Goal: Navigation & Orientation: Find specific page/section

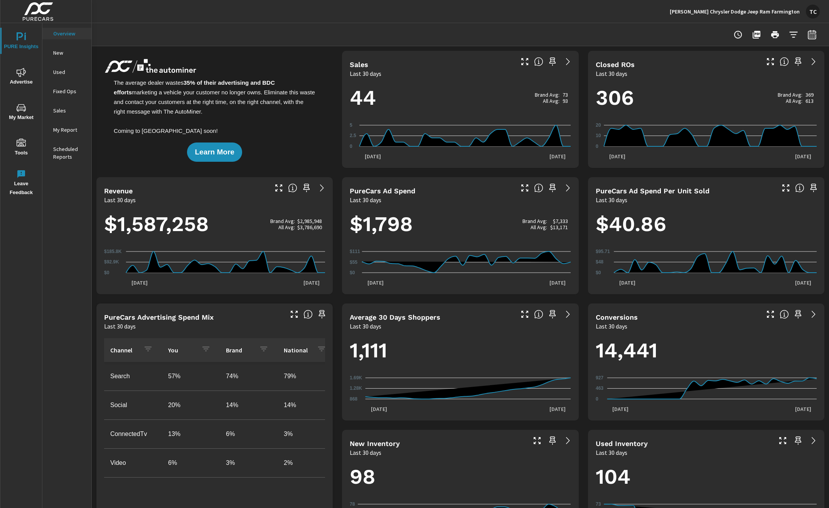
scroll to position [58, 0]
click at [61, 52] on p "New" at bounding box center [69, 53] width 32 height 8
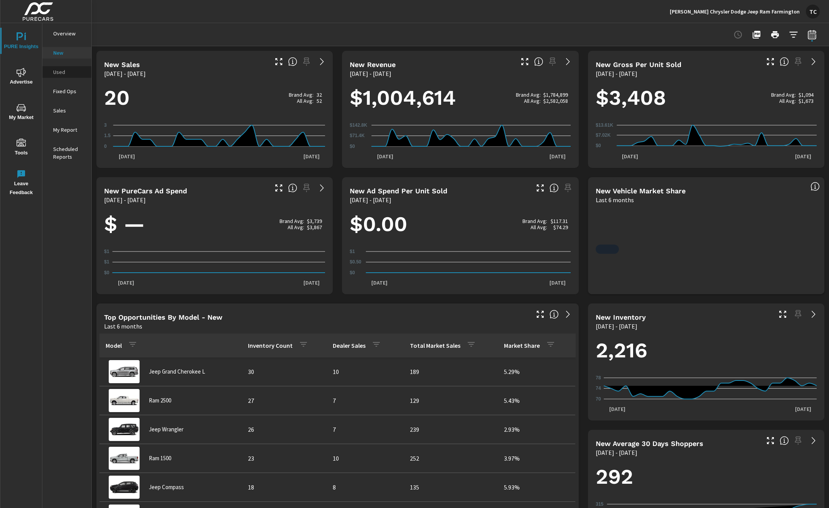
click at [65, 74] on p "Used" at bounding box center [69, 72] width 32 height 8
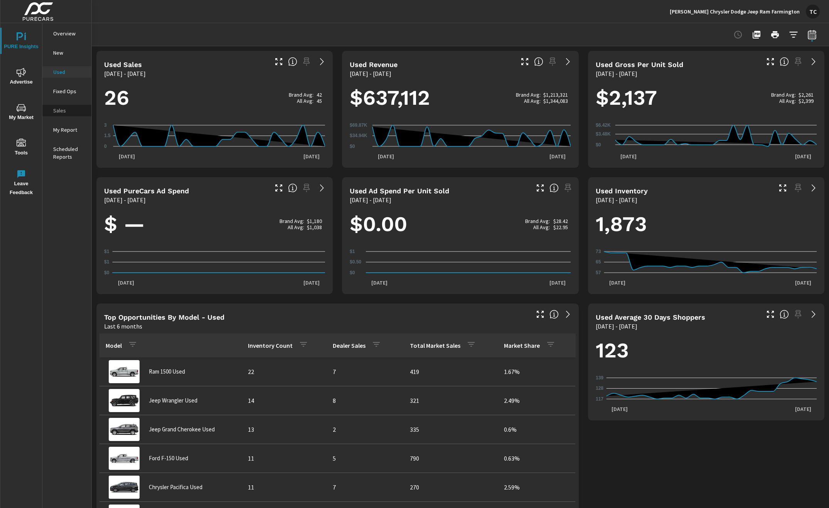
click at [62, 109] on p "Sales" at bounding box center [69, 111] width 32 height 8
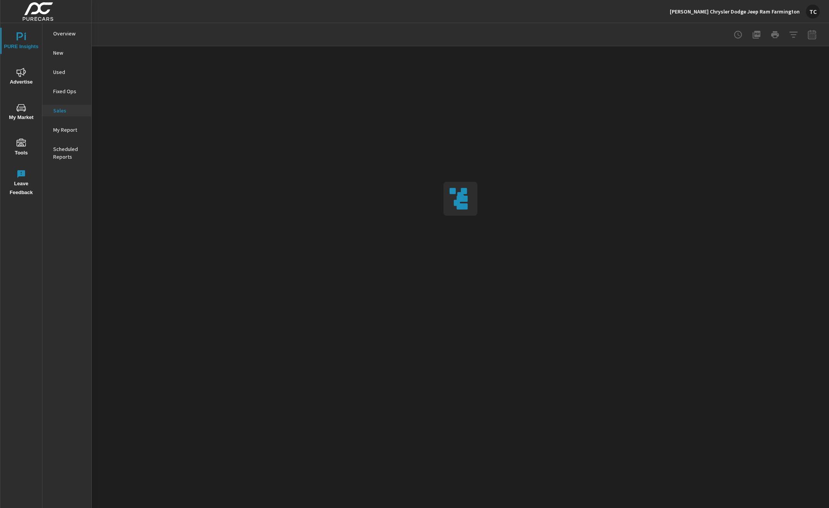
scroll to position [0, 0]
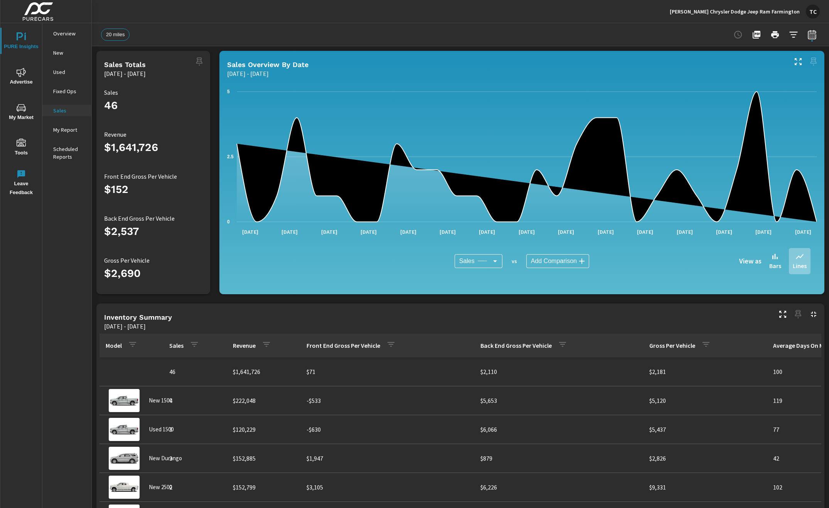
click at [61, 52] on p "New" at bounding box center [69, 53] width 32 height 8
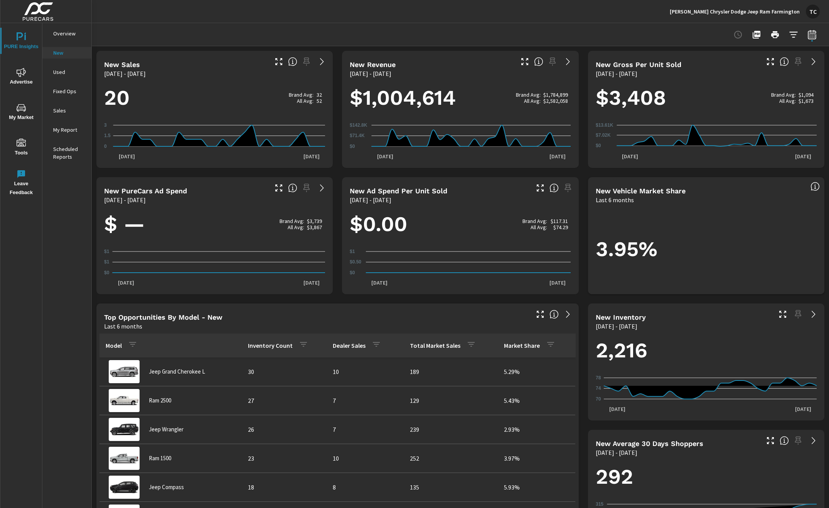
click at [539, 230] on p "All Avg:" at bounding box center [538, 227] width 17 height 6
click at [807, 9] on div "TC" at bounding box center [812, 12] width 14 height 14
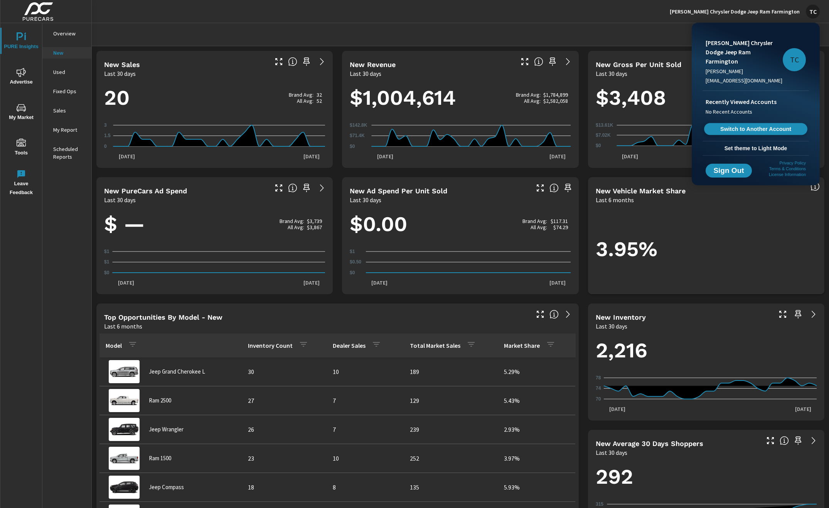
click at [753, 126] on span "Switch to Another Account" at bounding box center [755, 129] width 94 height 7
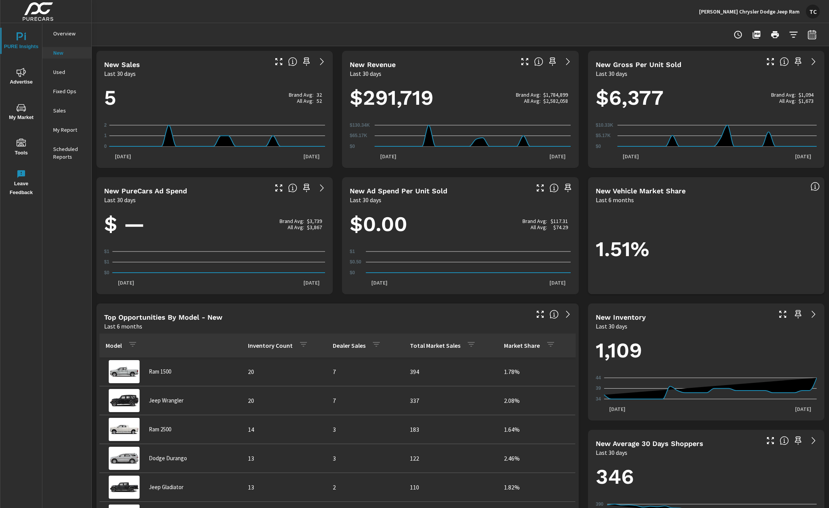
click at [816, 12] on div "TC" at bounding box center [812, 12] width 14 height 14
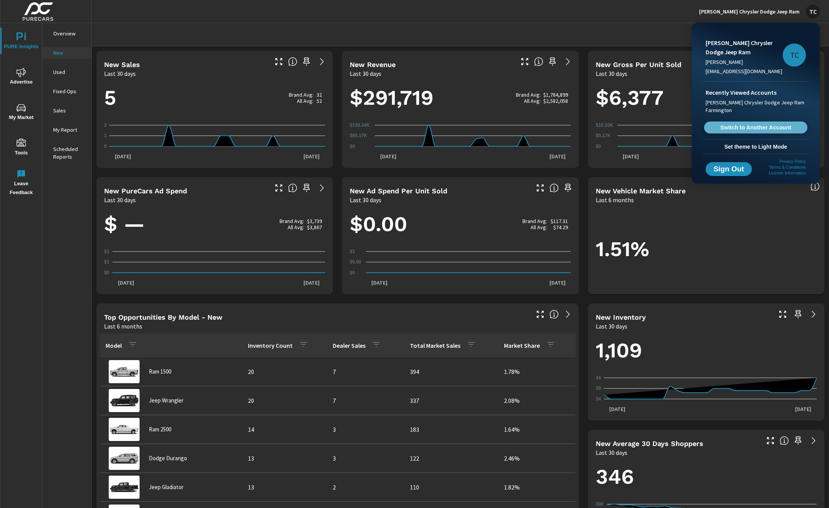
click at [765, 131] on link "Switch to Another Account" at bounding box center [755, 128] width 103 height 12
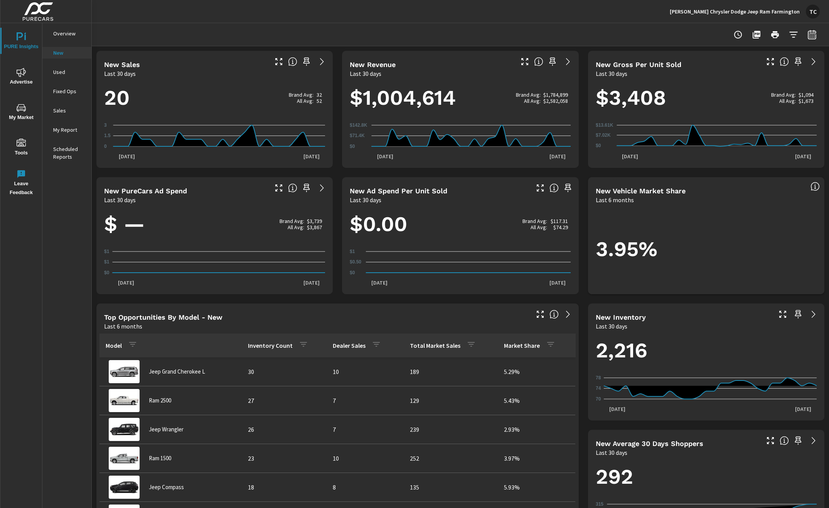
click at [75, 37] on p "Overview" at bounding box center [69, 34] width 32 height 8
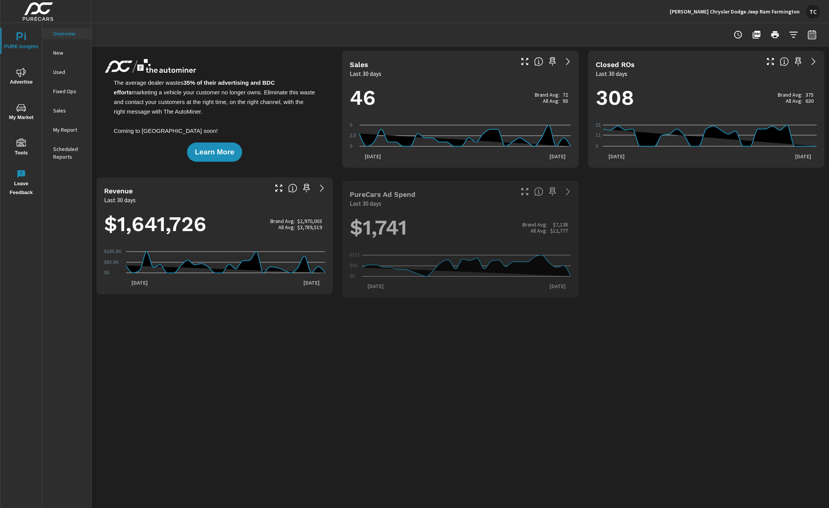
scroll to position [58, 0]
